Goal: Book appointment/travel/reservation

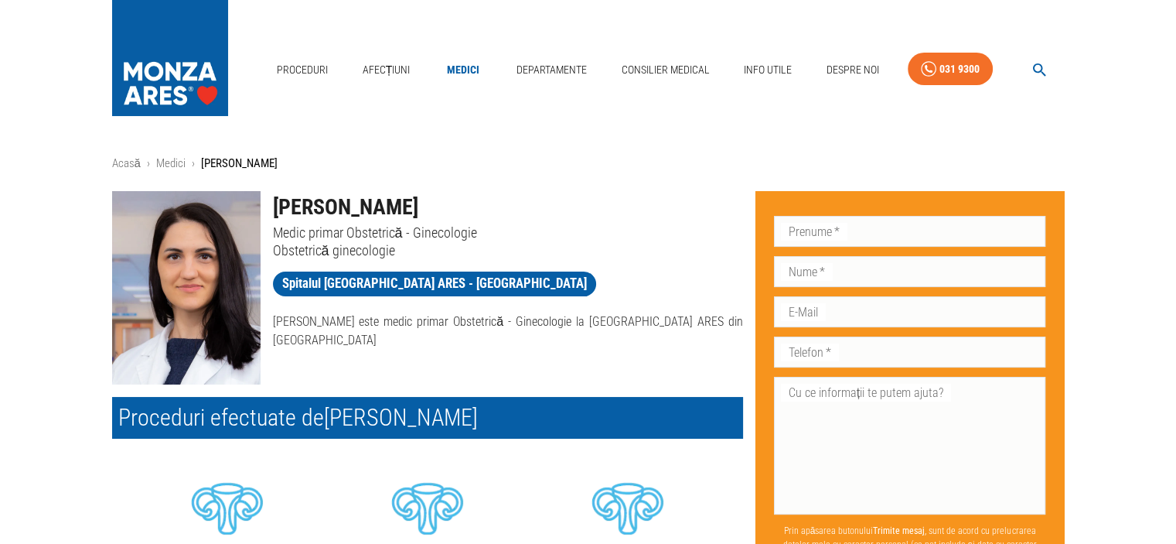
click at [582, 242] on p "Obstetrică ginecologie" at bounding box center [508, 250] width 470 height 18
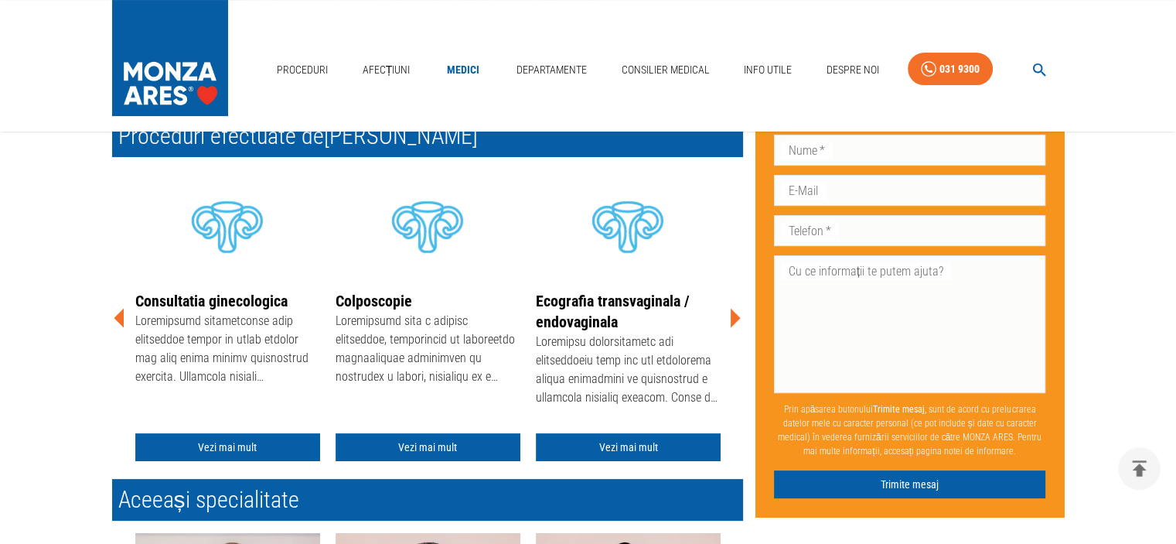
scroll to position [309, 0]
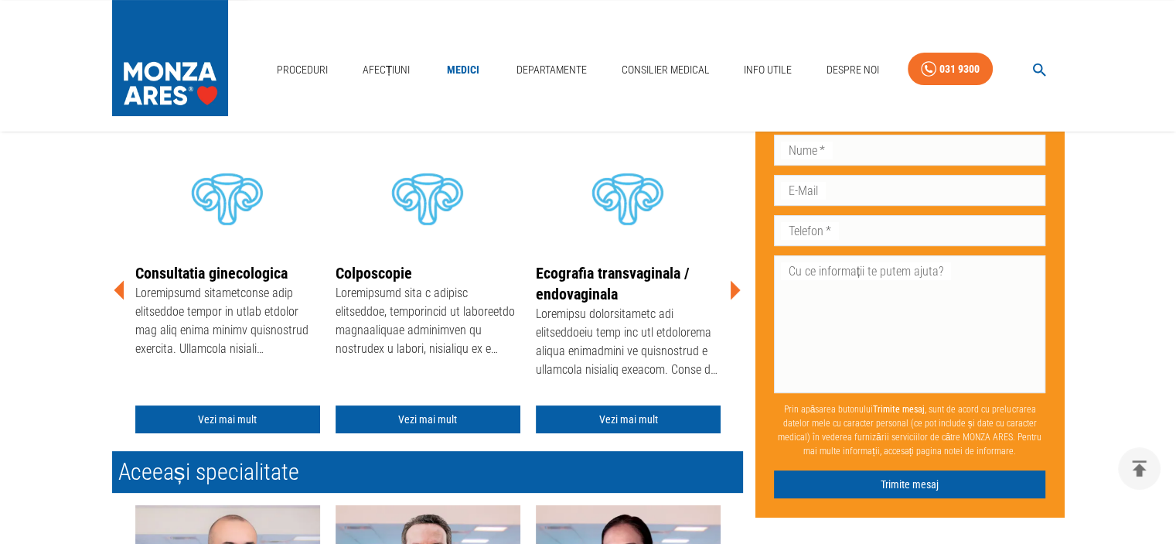
click at [735, 288] on icon at bounding box center [736, 289] width 10 height 19
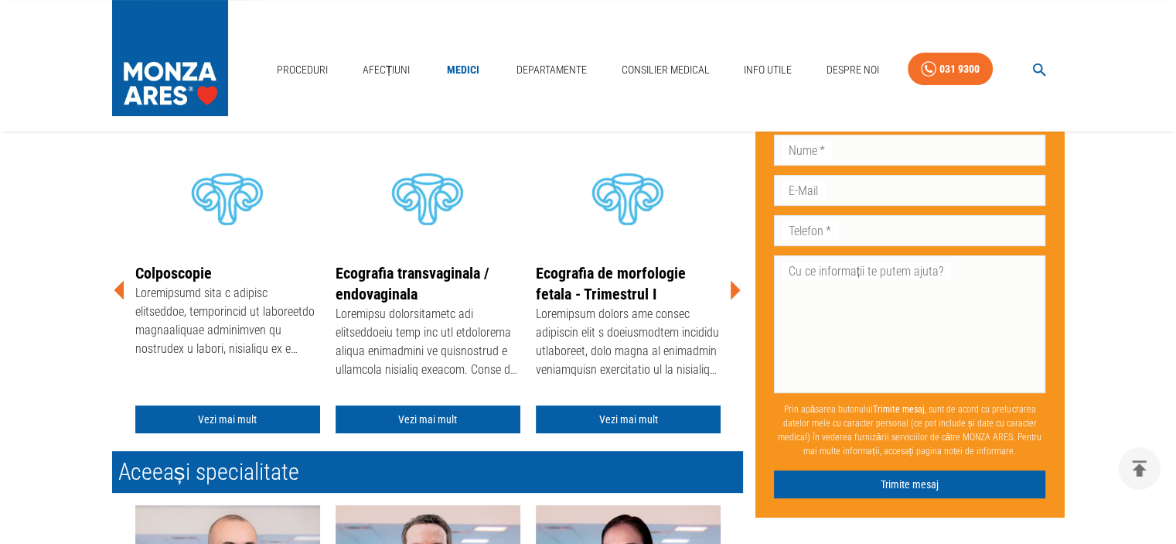
click at [735, 288] on icon at bounding box center [736, 289] width 10 height 19
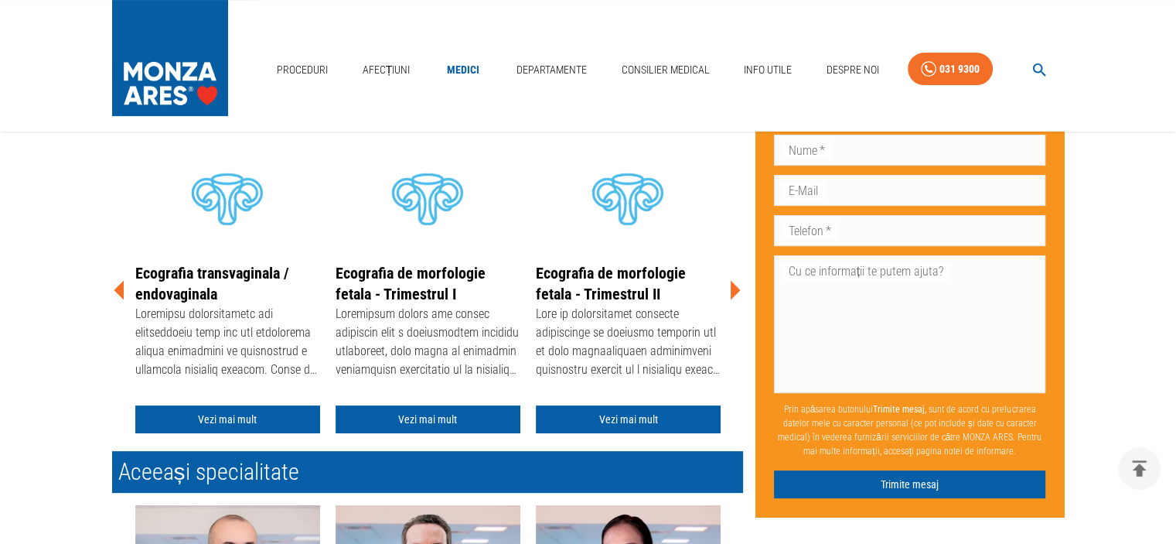
click at [735, 288] on icon at bounding box center [736, 289] width 10 height 19
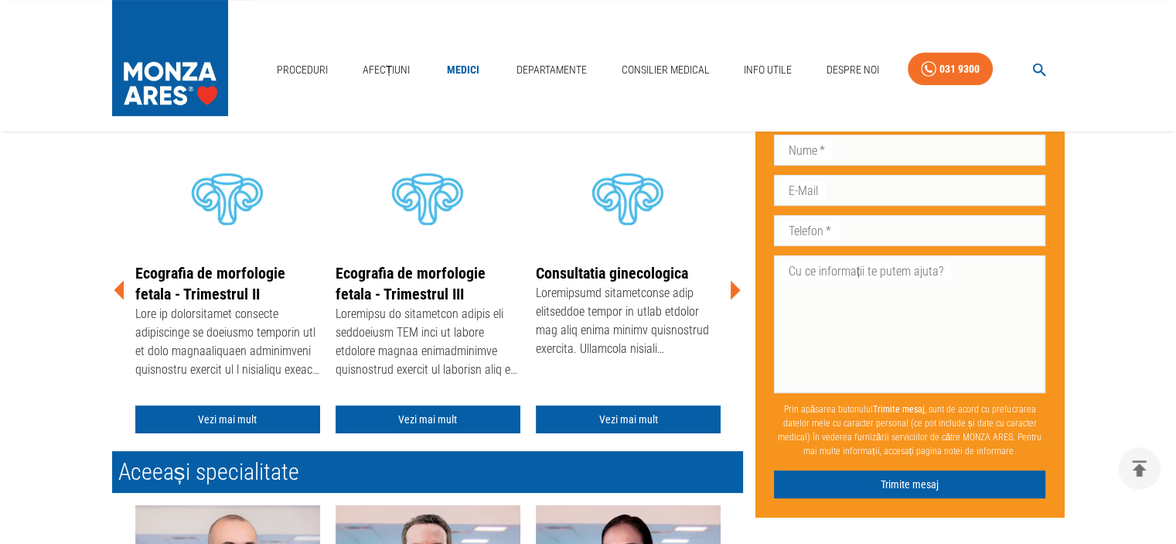
click at [735, 288] on icon at bounding box center [736, 289] width 10 height 19
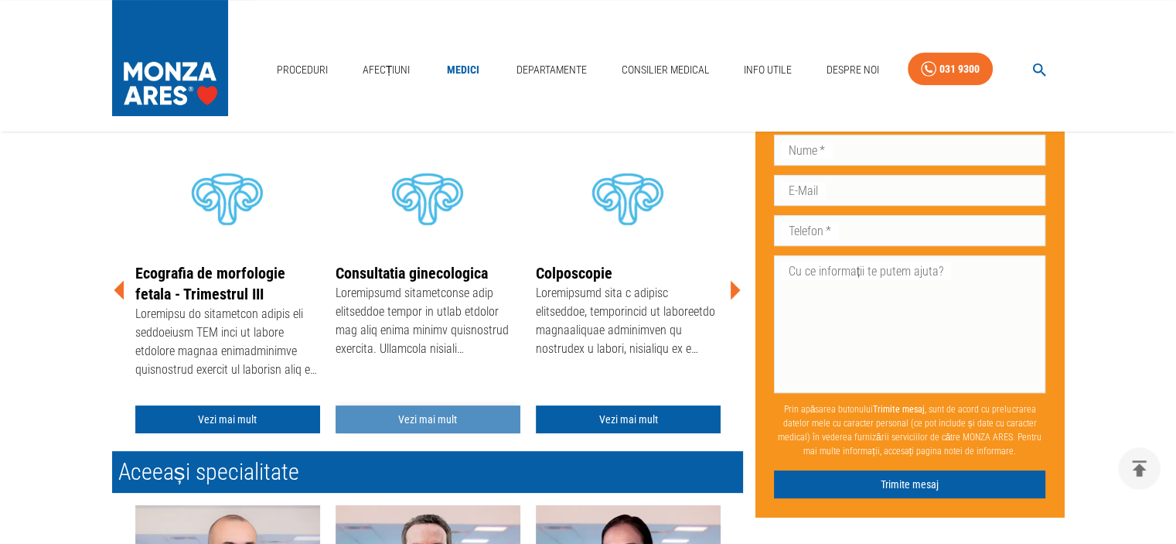
click at [478, 411] on link "Vezi mai mult" at bounding box center [428, 419] width 185 height 29
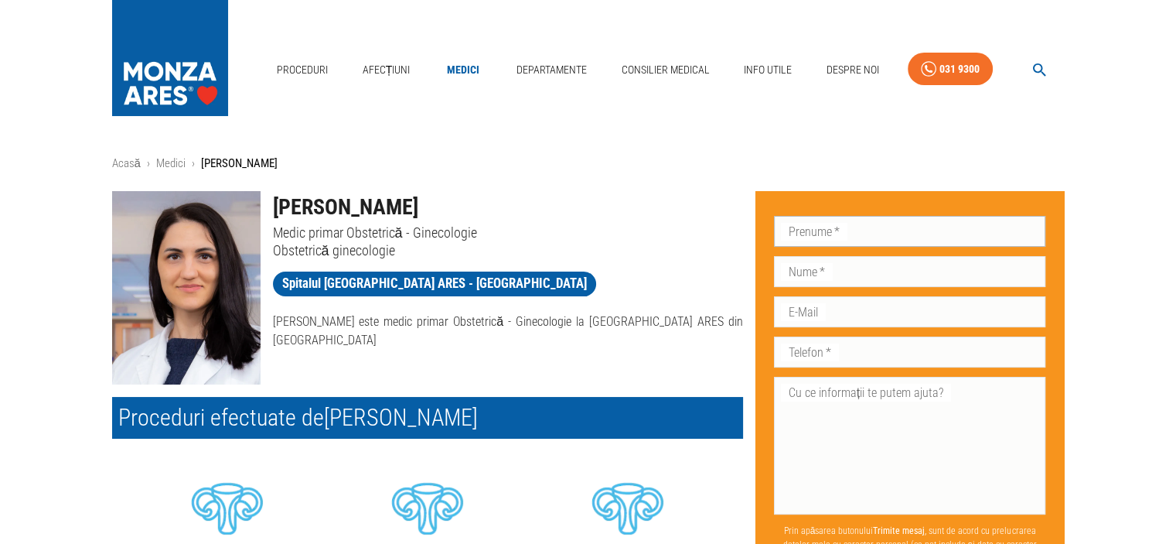
click at [891, 240] on input "Prenume   *" at bounding box center [910, 231] width 272 height 31
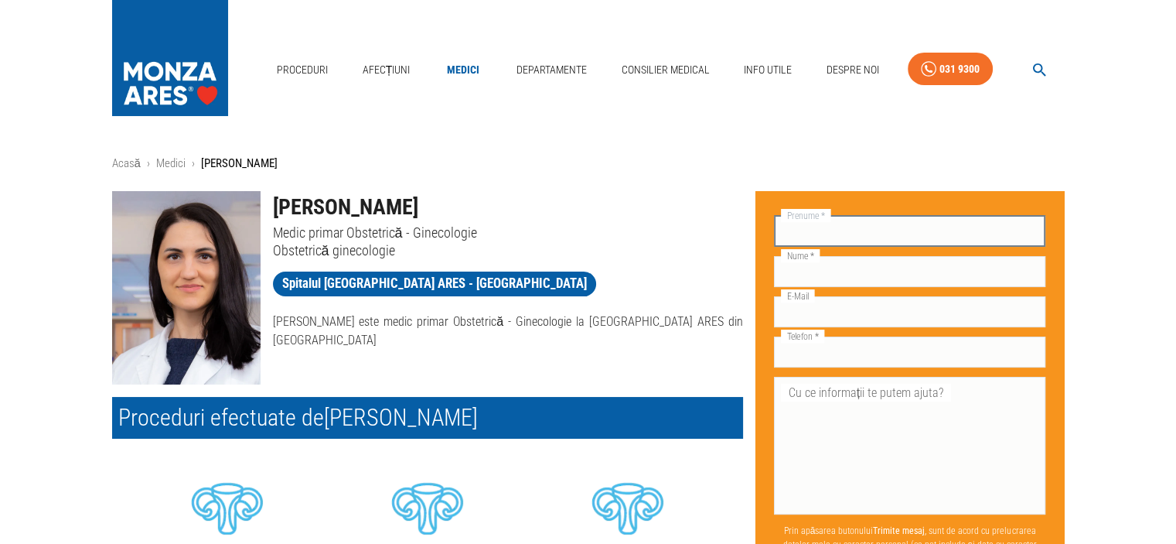
type input "Georgiana"
type input "[PERSON_NAME]"
type input "[EMAIL_ADDRESS][DOMAIN_NAME]"
type input "0711006707"
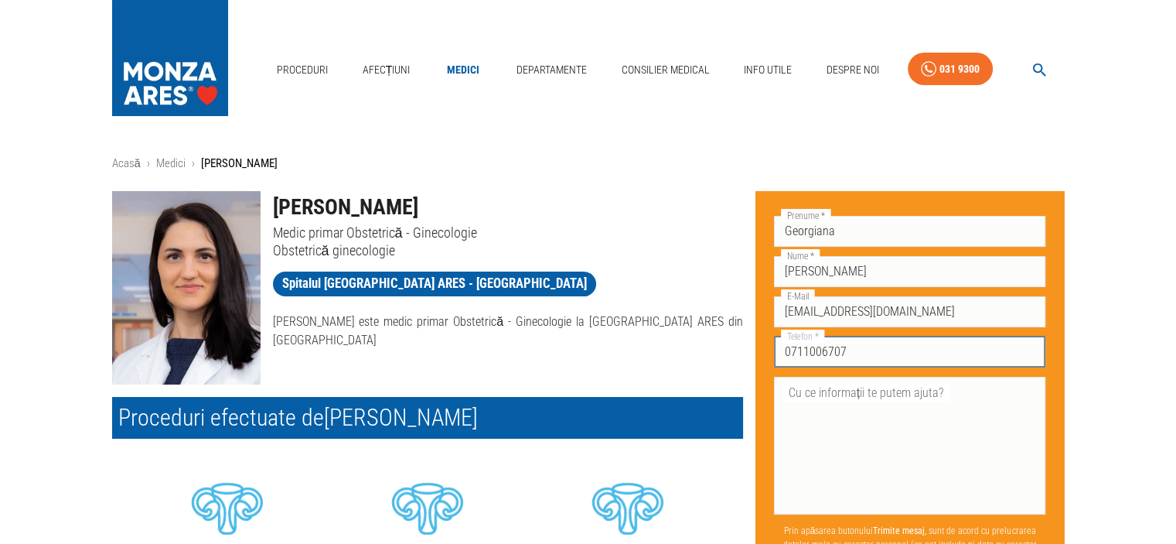
drag, startPoint x: 872, startPoint y: 356, endPoint x: 694, endPoint y: 351, distance: 177.9
click at [902, 332] on div "Telefon   * [PHONE_NUMBER] Telefon   *" at bounding box center [910, 350] width 272 height 40
click at [897, 343] on input "0711006707" at bounding box center [910, 351] width 272 height 31
drag, startPoint x: 897, startPoint y: 343, endPoint x: 724, endPoint y: 349, distance: 173.3
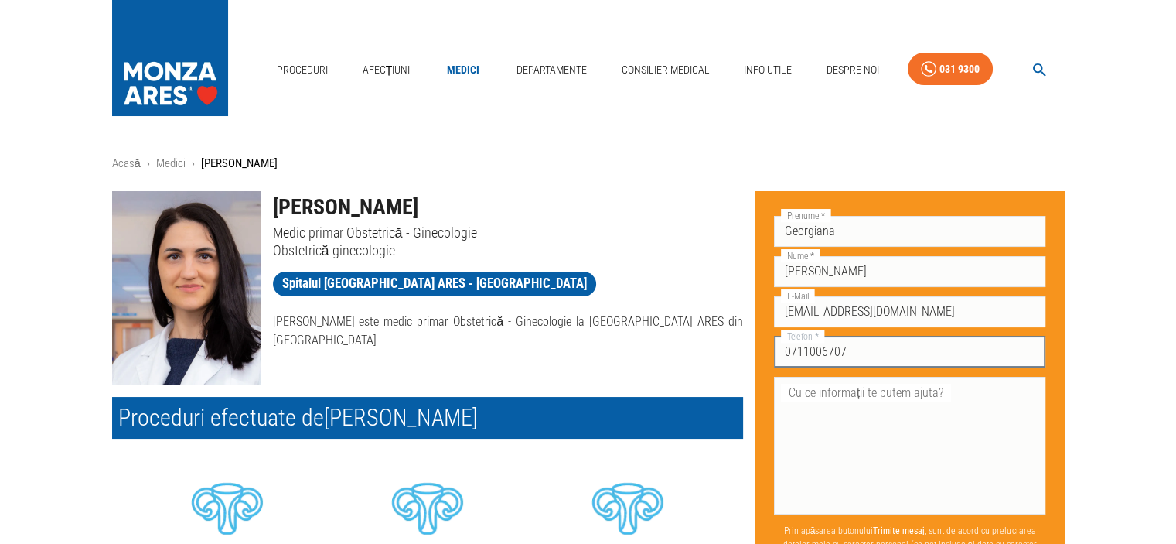
drag, startPoint x: 853, startPoint y: 360, endPoint x: 705, endPoint y: 357, distance: 147.7
click at [856, 354] on input "0711006707" at bounding box center [910, 351] width 272 height 31
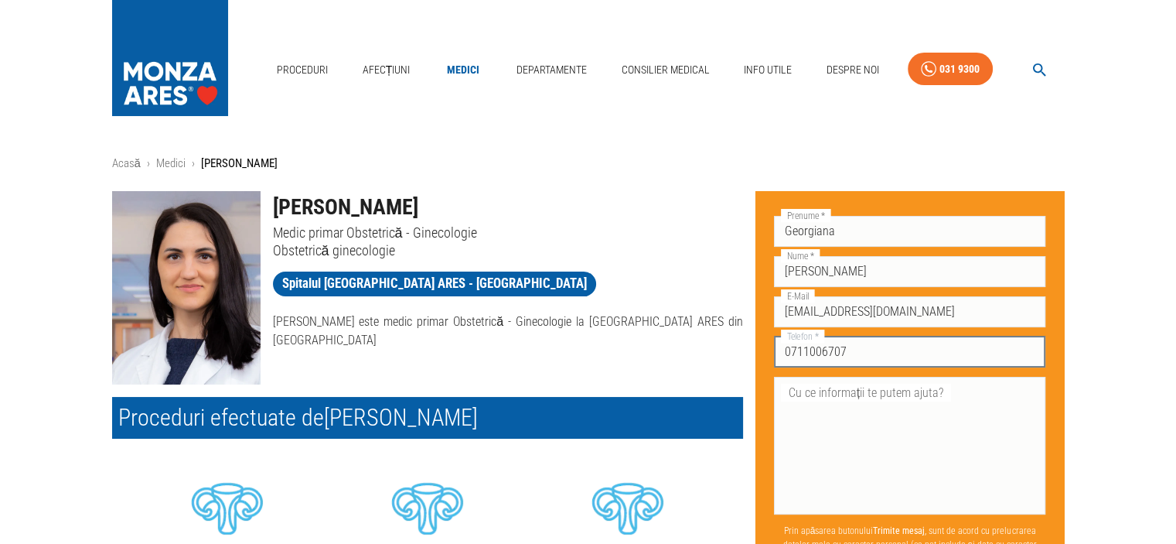
click at [856, 354] on input "0711006707" at bounding box center [910, 351] width 272 height 31
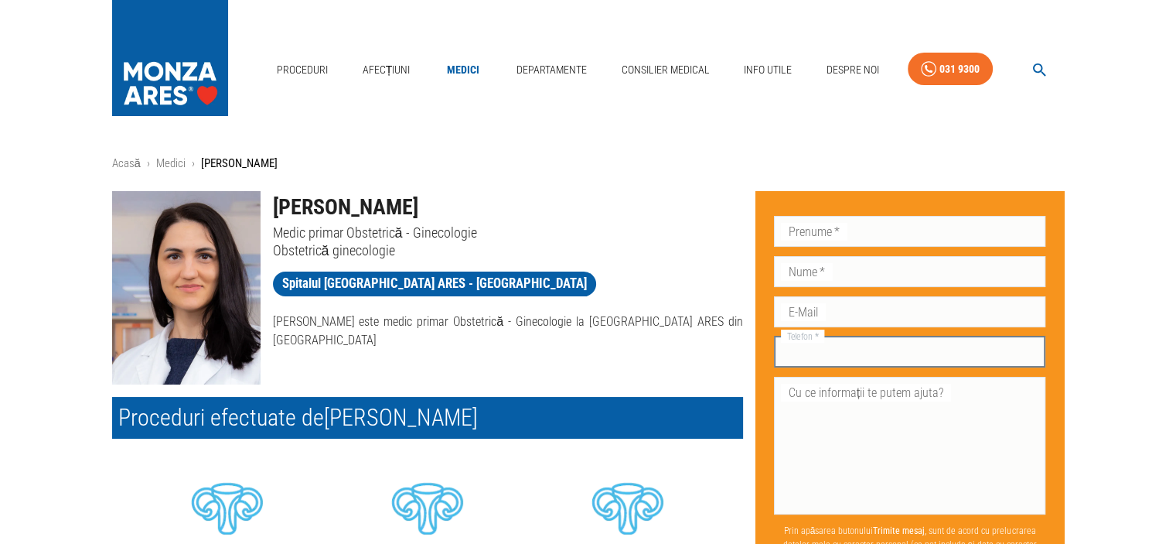
click at [812, 222] on div "Prenume   * Prenume   *" at bounding box center [910, 231] width 272 height 31
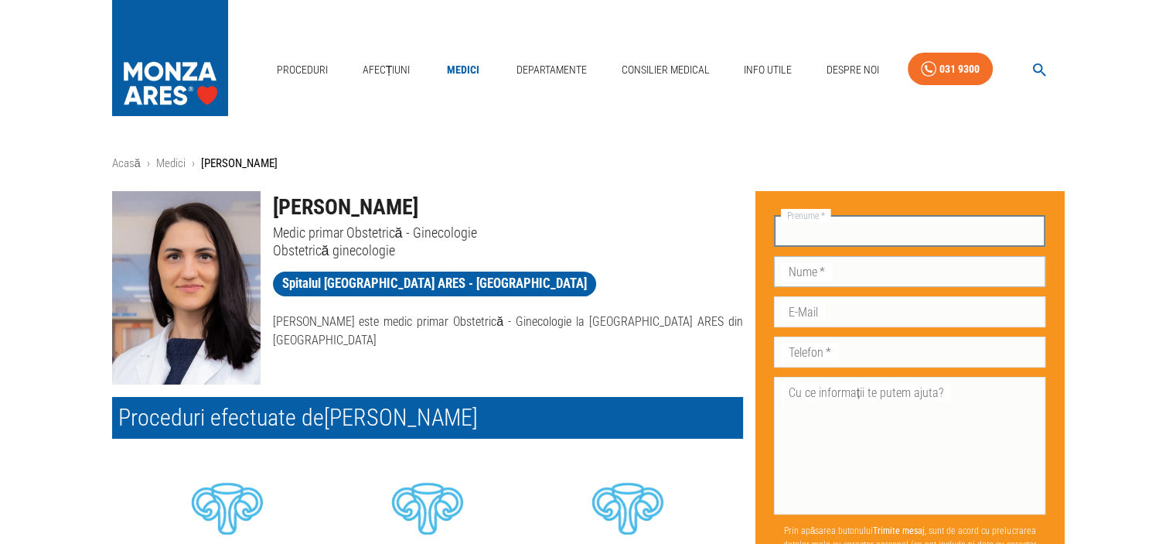
type input "Georgiana"
type input "[PERSON_NAME]"
type input "[EMAIL_ADDRESS][DOMAIN_NAME]"
type input "0711006707"
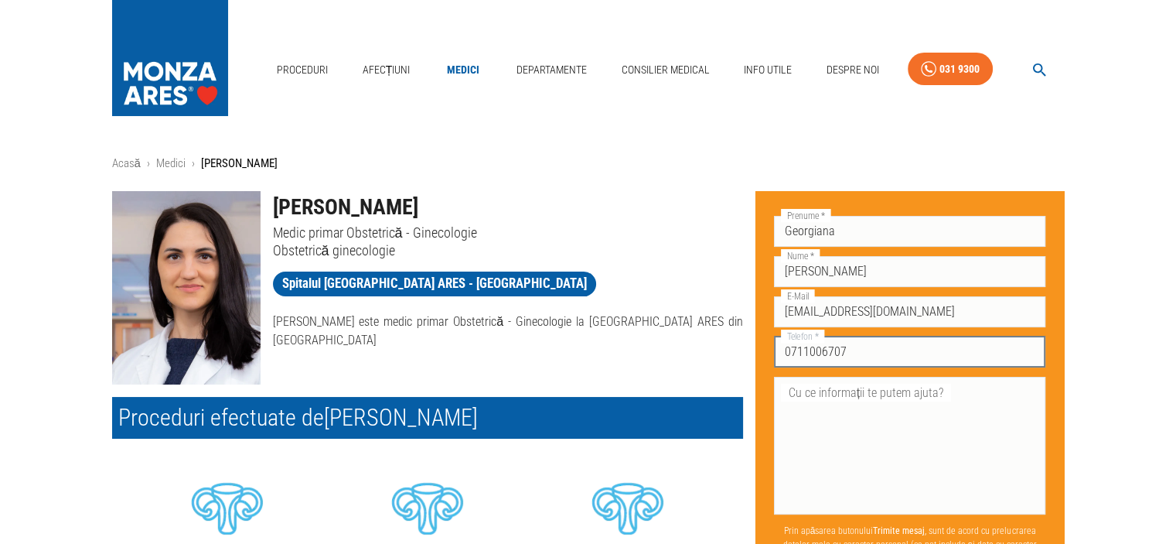
drag, startPoint x: 856, startPoint y: 355, endPoint x: 707, endPoint y: 348, distance: 149.4
type input "0752176031"
click at [817, 407] on textarea "Cu ce informații te putem ajuta?" at bounding box center [910, 445] width 251 height 124
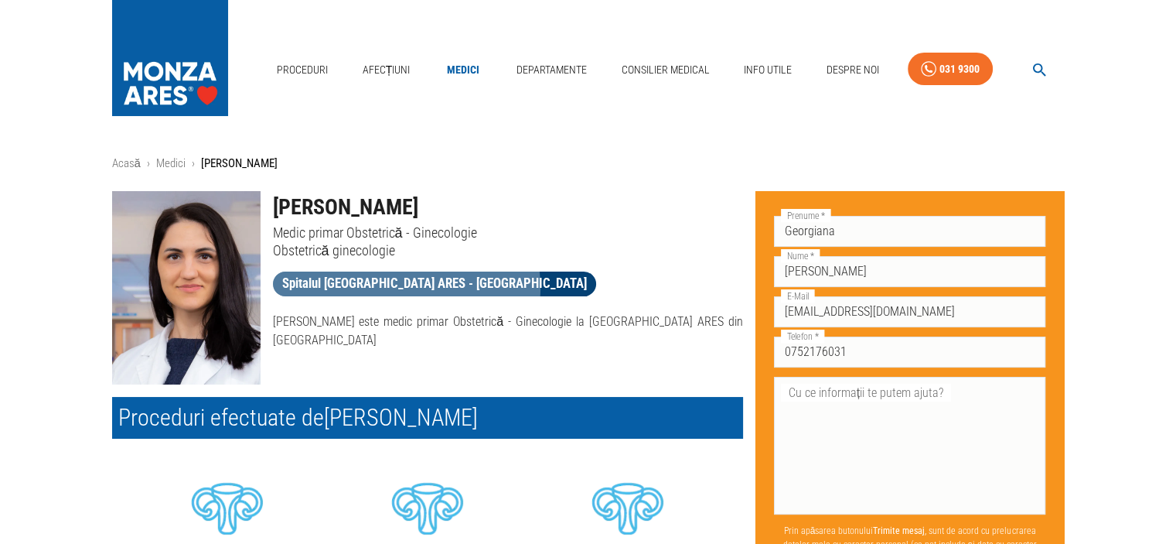
click at [405, 287] on span "Spitalul [GEOGRAPHIC_DATA] ARES - [GEOGRAPHIC_DATA]" at bounding box center [434, 283] width 323 height 19
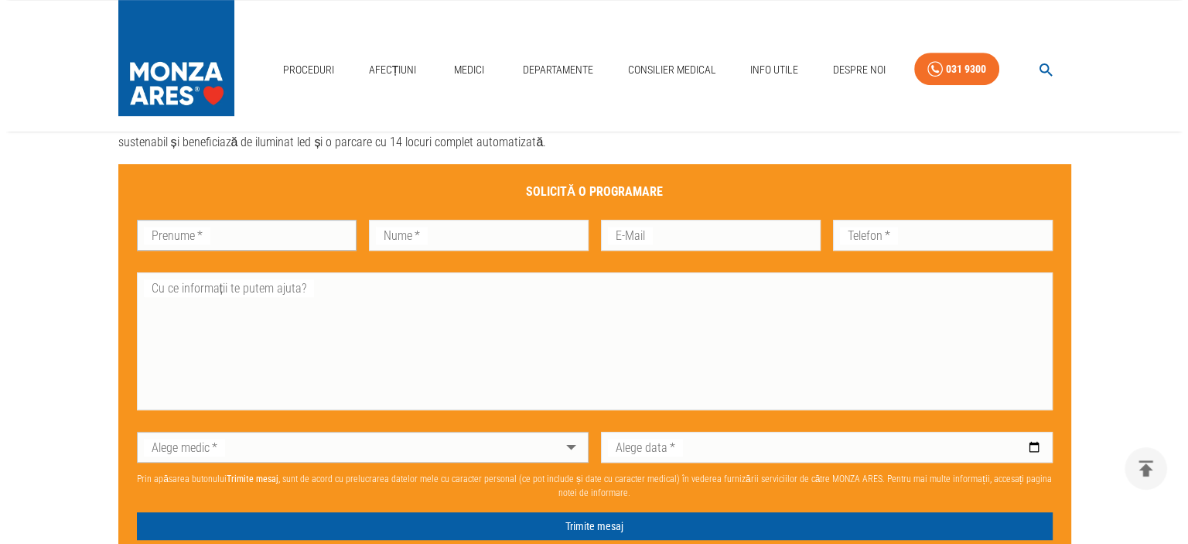
scroll to position [928, 0]
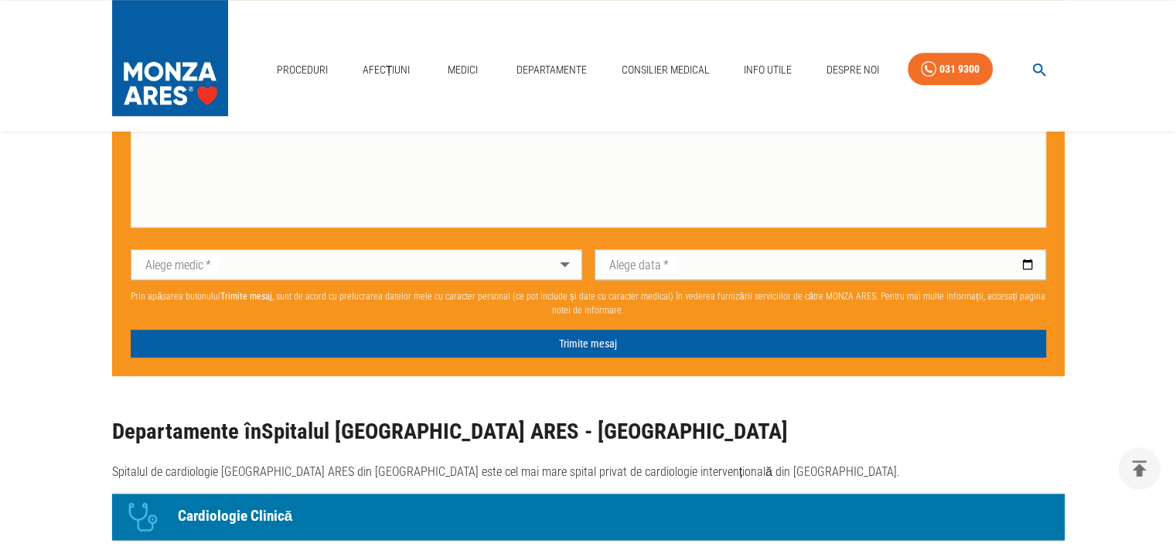
click at [714, 262] on input "Alege data   *" at bounding box center [821, 264] width 452 height 31
click at [1035, 262] on input "Alege data   *" at bounding box center [821, 264] width 452 height 31
click at [1030, 262] on input "Alege data   *" at bounding box center [821, 264] width 452 height 31
type input "[DATE]"
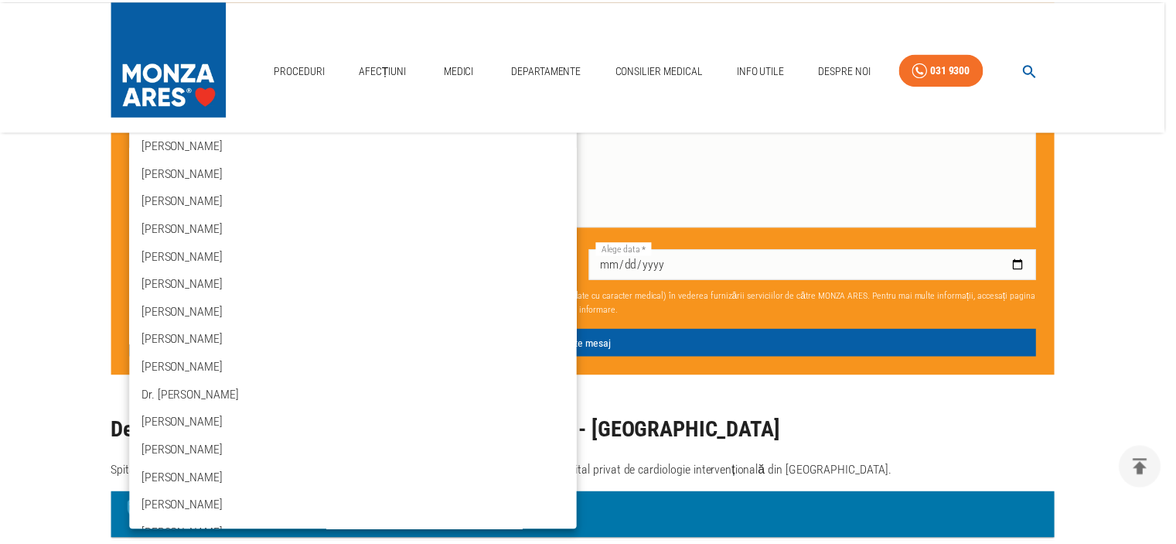
scroll to position [1212, 0]
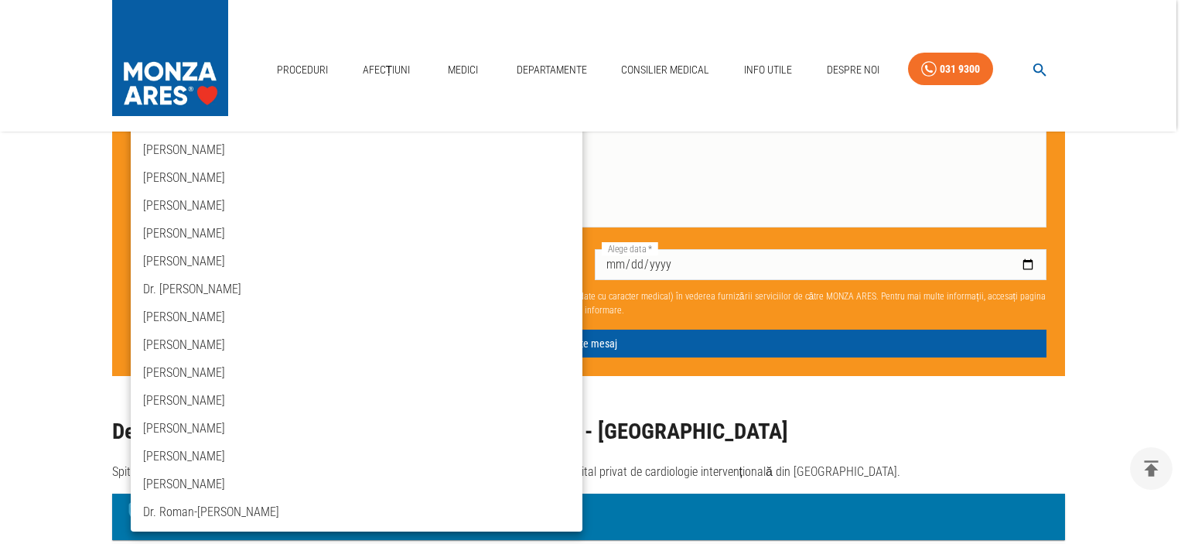
click at [229, 448] on li "[PERSON_NAME]" at bounding box center [357, 456] width 452 height 28
type input "dr-[PERSON_NAME]"
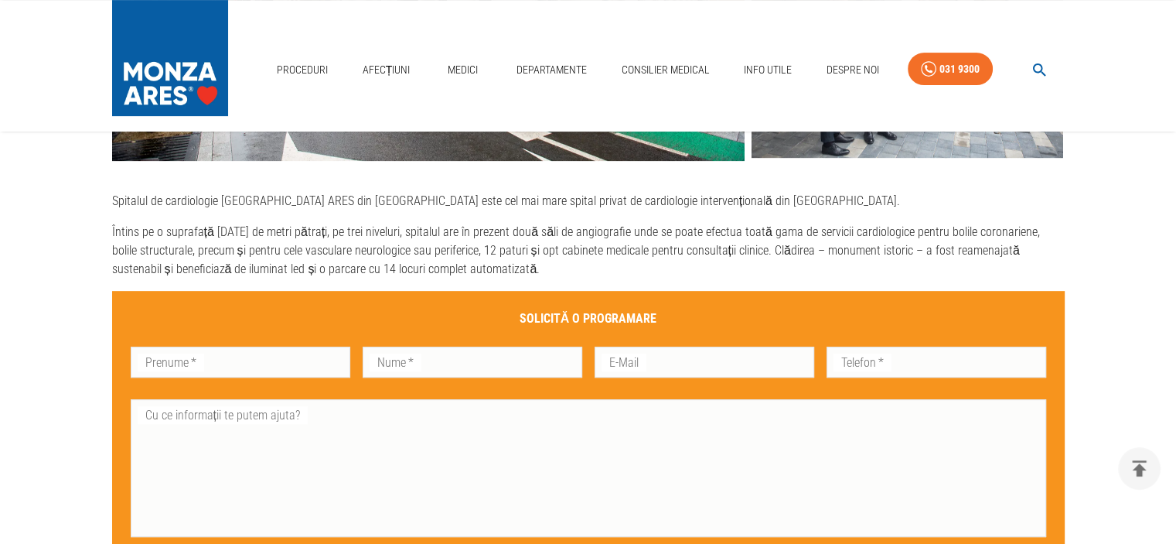
scroll to position [619, 0]
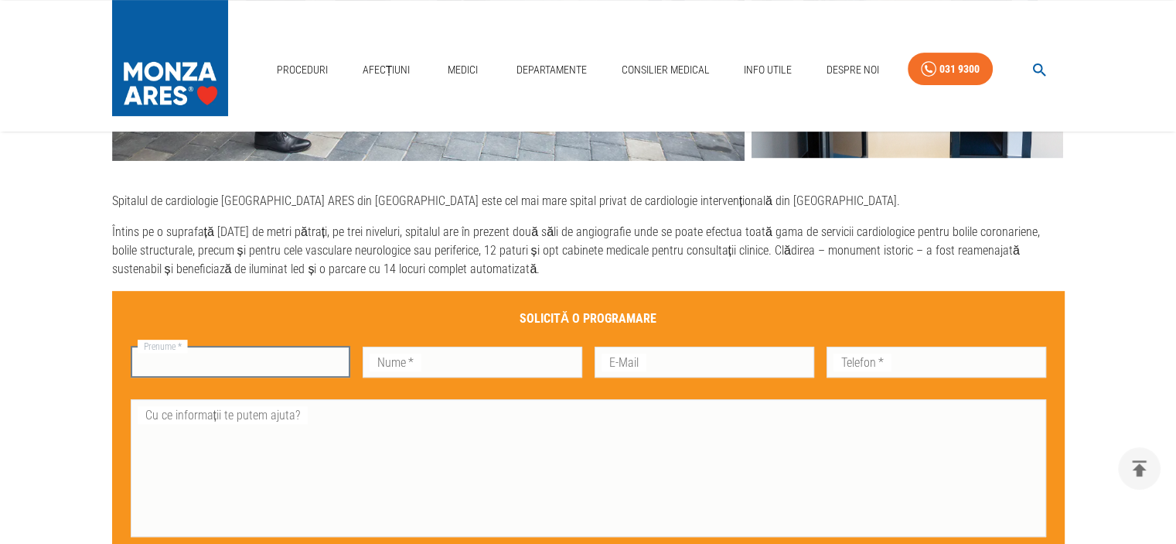
click at [291, 363] on input "Prenume   *" at bounding box center [241, 361] width 220 height 31
type input "Georgiana"
type input "[PERSON_NAME]"
type input "[EMAIL_ADDRESS][DOMAIN_NAME]"
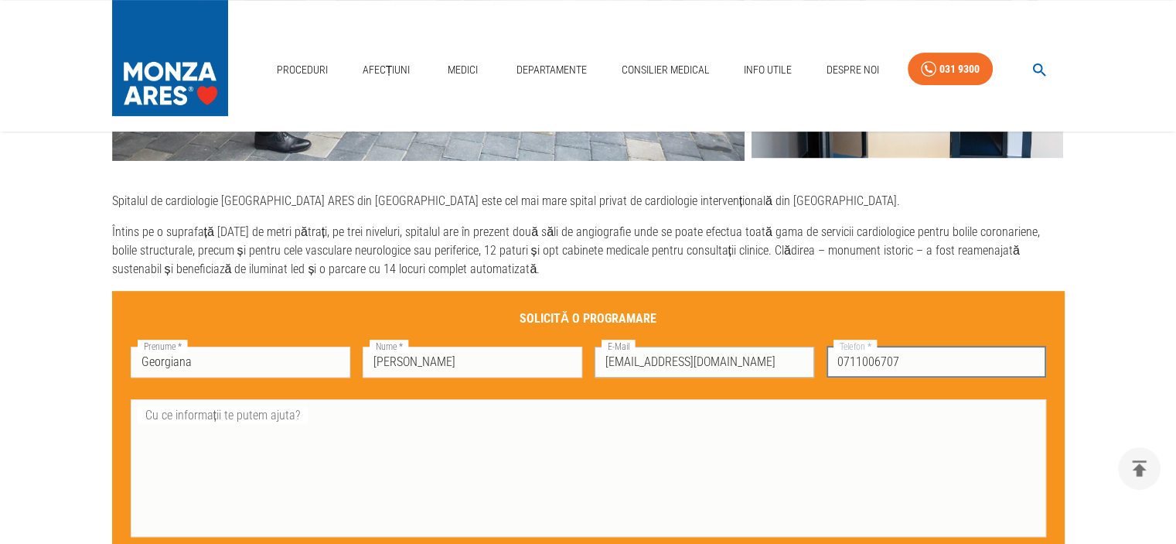
drag, startPoint x: 913, startPoint y: 364, endPoint x: 760, endPoint y: 359, distance: 153.2
click at [760, 359] on div "Solicită o programare Prenume   * Georgiana Prenume   * Nume   * [PERSON_NAME] …" at bounding box center [582, 444] width 928 height 295
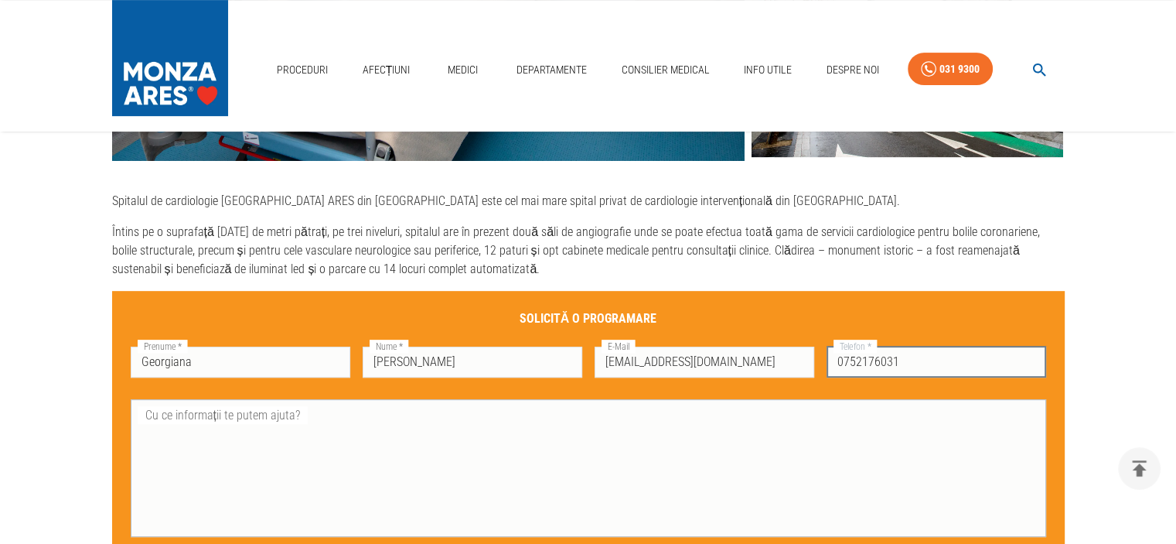
type input "0752176031"
click at [390, 441] on textarea "Cu ce informații te putem ajuta?" at bounding box center [588, 467] width 894 height 124
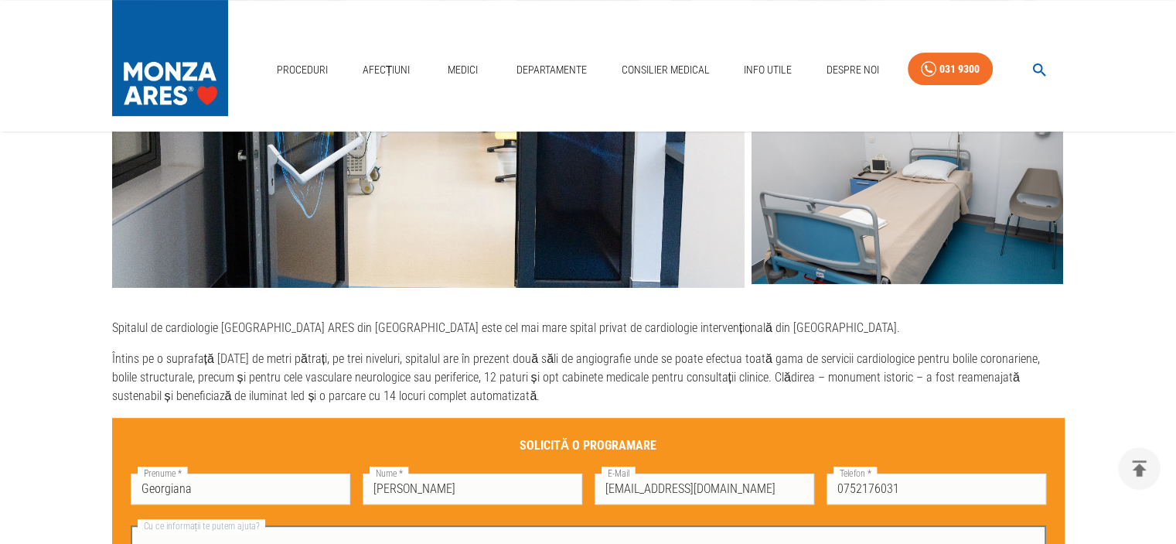
scroll to position [387, 0]
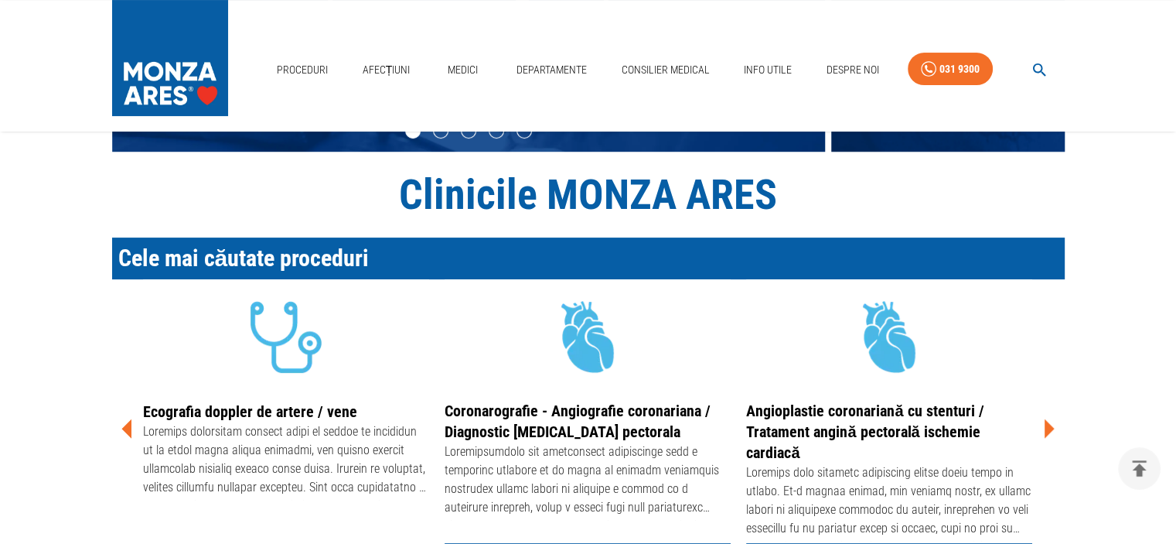
scroll to position [124, 0]
